Goal: Task Accomplishment & Management: Manage account settings

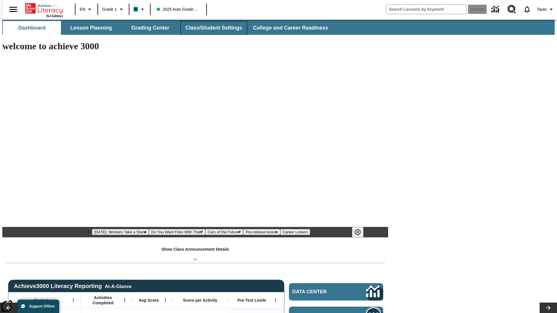
click at [211, 28] on button "Class/Student Settings" at bounding box center [213, 28] width 67 height 14
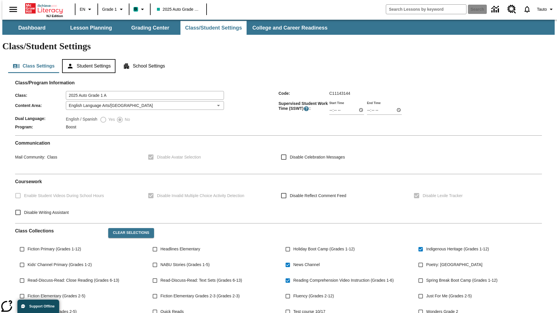
click at [87, 59] on button "Student Settings" at bounding box center [88, 66] width 53 height 14
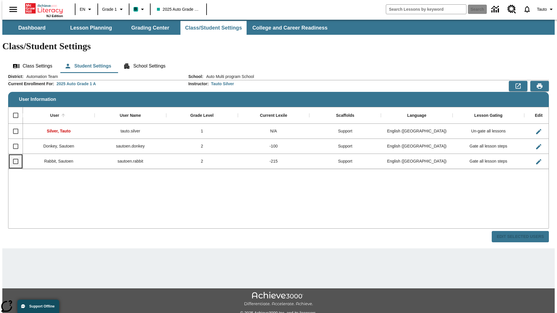
click at [13, 155] on input "Select row" at bounding box center [16, 161] width 12 height 12
checkbox input "true"
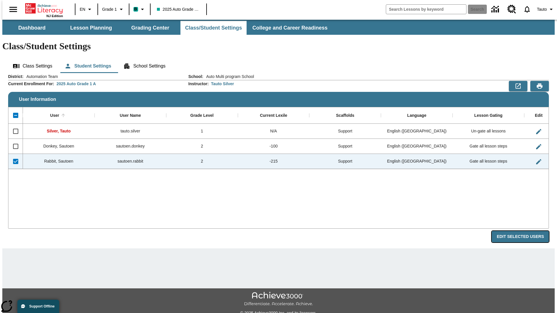
click at [525, 231] on button "Edit Selected Users" at bounding box center [520, 236] width 57 height 11
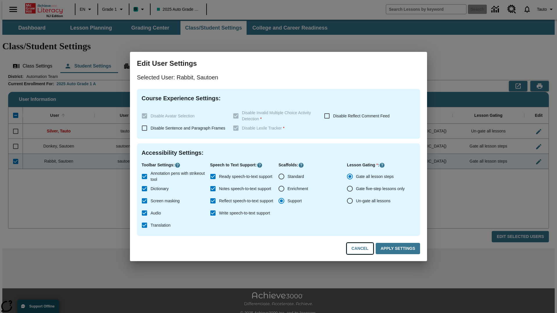
click at [363, 249] on button "Cancel" at bounding box center [360, 248] width 27 height 11
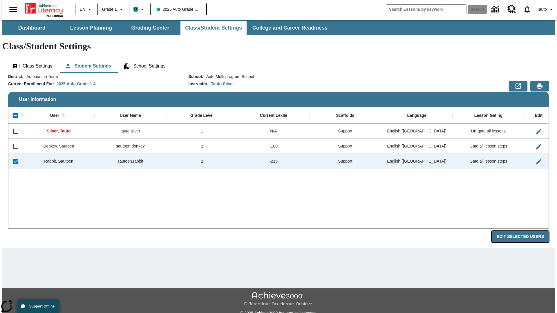
click at [525, 231] on button "Edit Selected Users" at bounding box center [520, 236] width 57 height 11
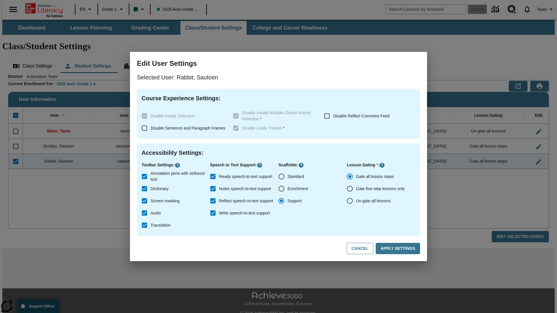
click at [213, 177] on input "Ready speech-to-text support" at bounding box center [213, 177] width 12 height 12
checkbox input "false"
click at [399, 249] on button "Apply Settings" at bounding box center [398, 248] width 44 height 11
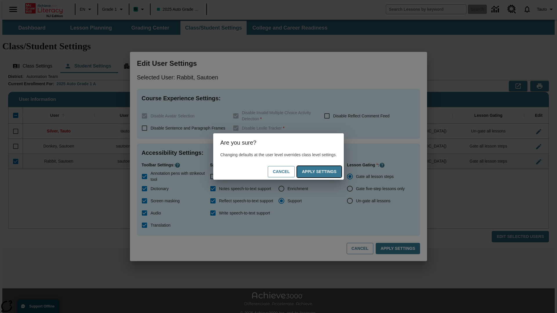
click at [325, 172] on button "Apply Settings" at bounding box center [319, 171] width 44 height 11
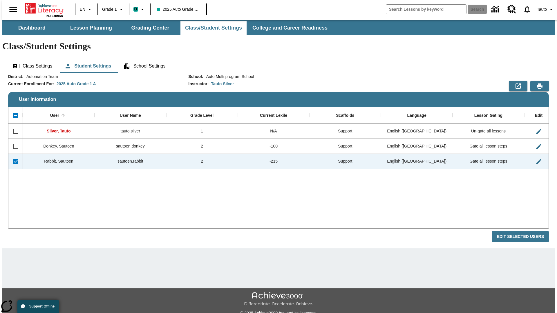
checkbox input "false"
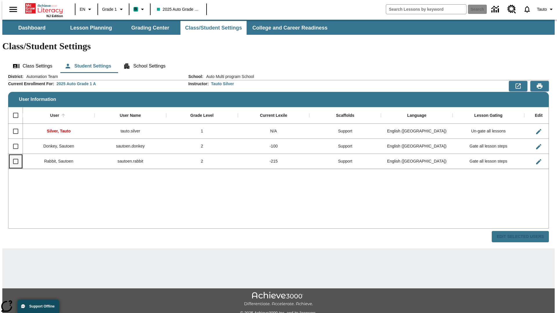
click at [13, 155] on input "Select row" at bounding box center [16, 161] width 12 height 12
checkbox input "true"
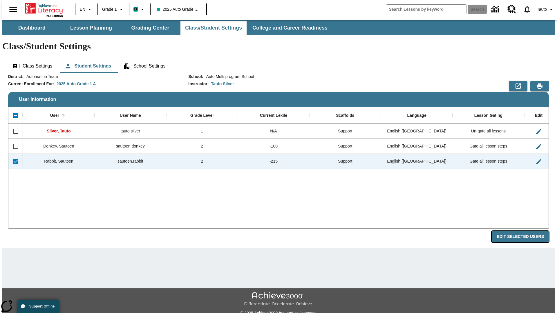
click at [525, 231] on button "Edit Selected Users" at bounding box center [520, 236] width 57 height 11
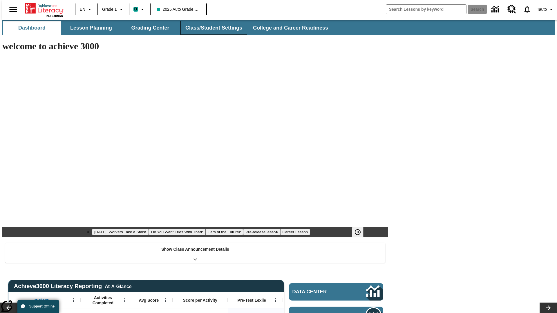
click at [211, 28] on button "Class/Student Settings" at bounding box center [213, 28] width 67 height 14
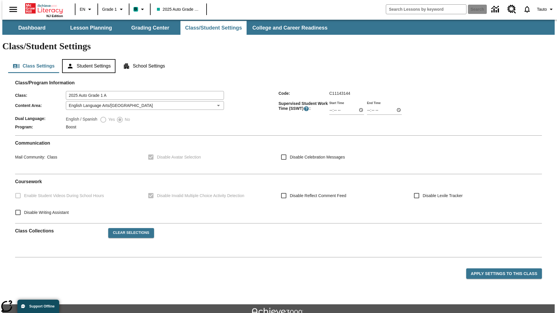
click at [87, 59] on button "Student Settings" at bounding box center [88, 66] width 53 height 14
